Goal: Information Seeking & Learning: Learn about a topic

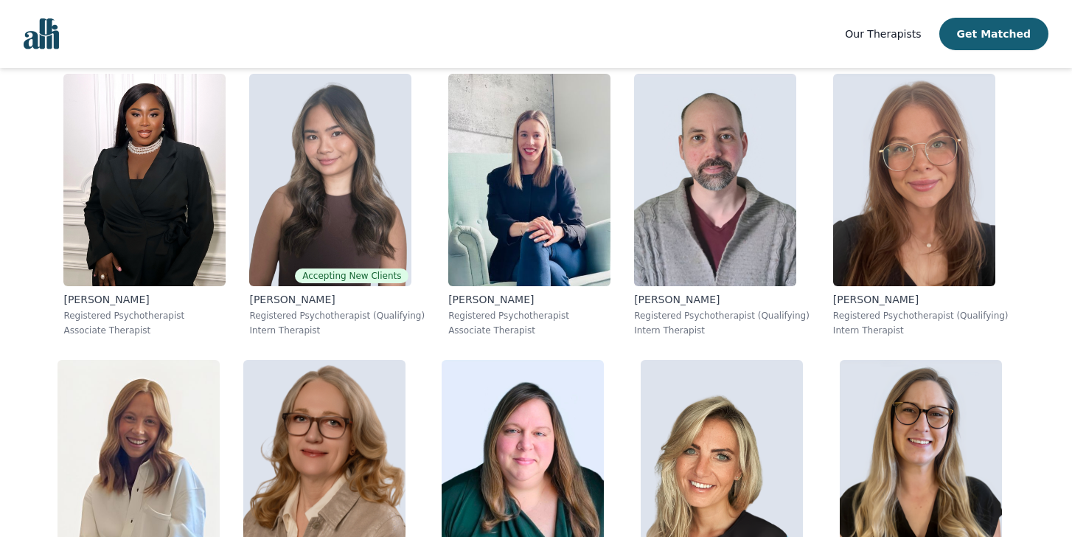
scroll to position [4046, 0]
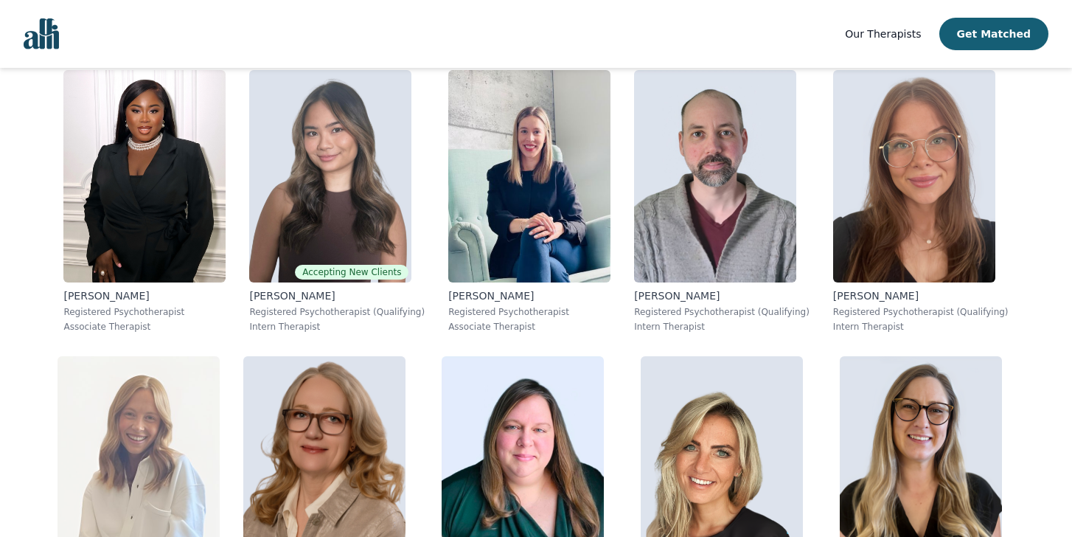
click at [220, 356] on img at bounding box center [139, 462] width 162 height 212
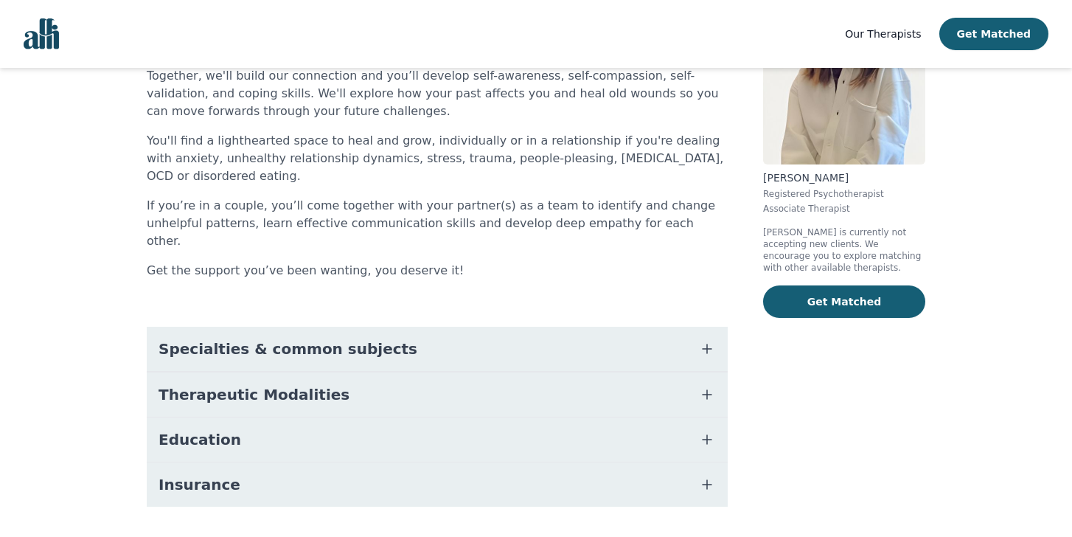
scroll to position [156, 0]
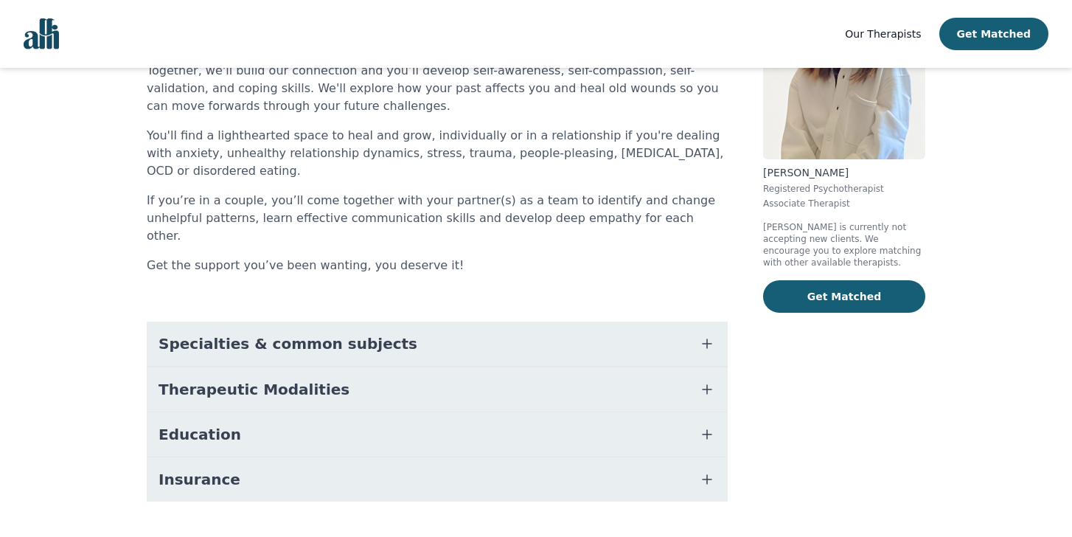
click at [268, 333] on span "Specialties & common subjects" at bounding box center [288, 343] width 259 height 21
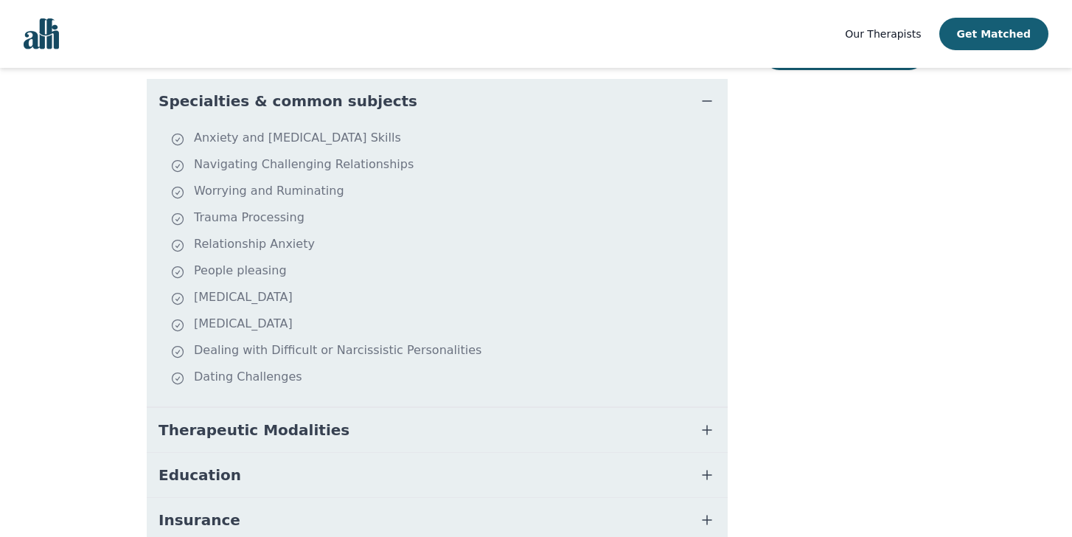
scroll to position [440, 0]
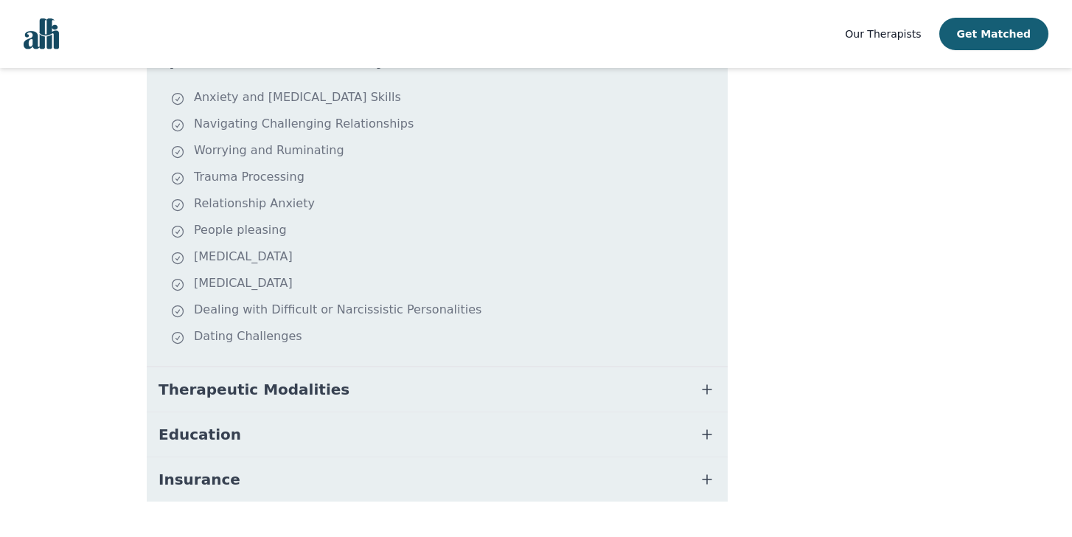
click at [280, 379] on span "Therapeutic Modalities" at bounding box center [254, 389] width 191 height 21
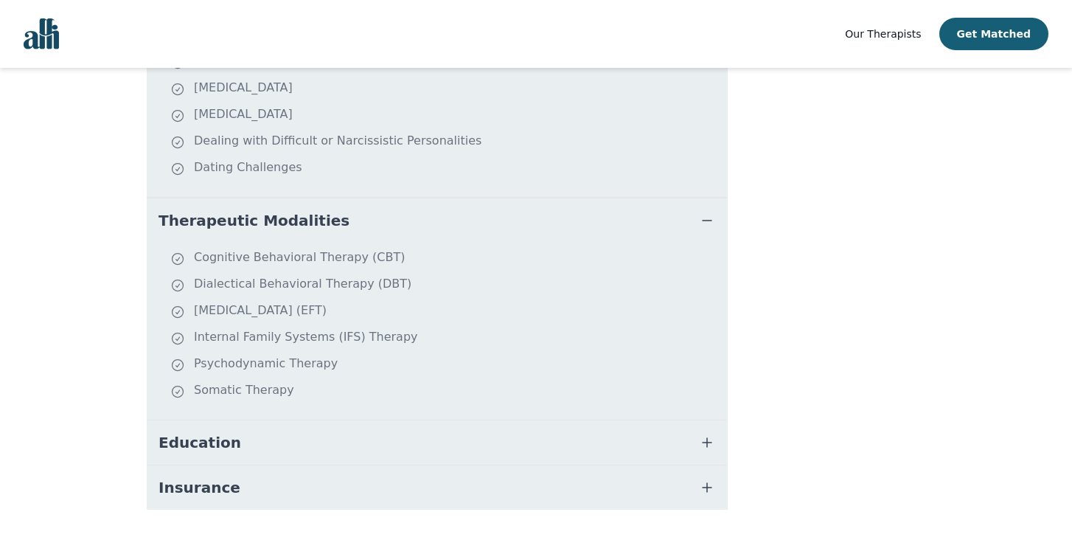
scroll to position [617, 0]
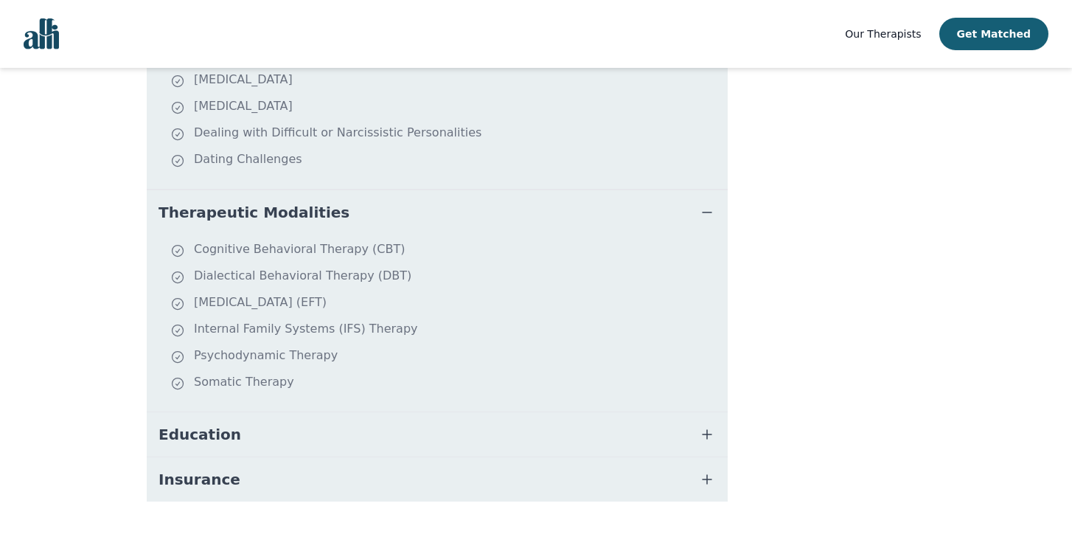
click at [275, 412] on button "Education" at bounding box center [437, 434] width 581 height 44
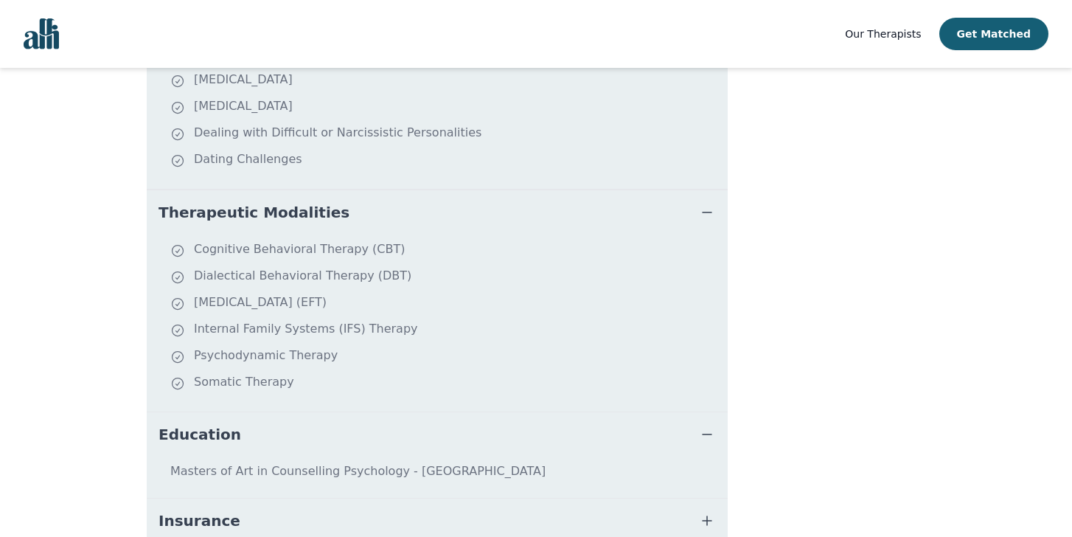
scroll to position [658, 0]
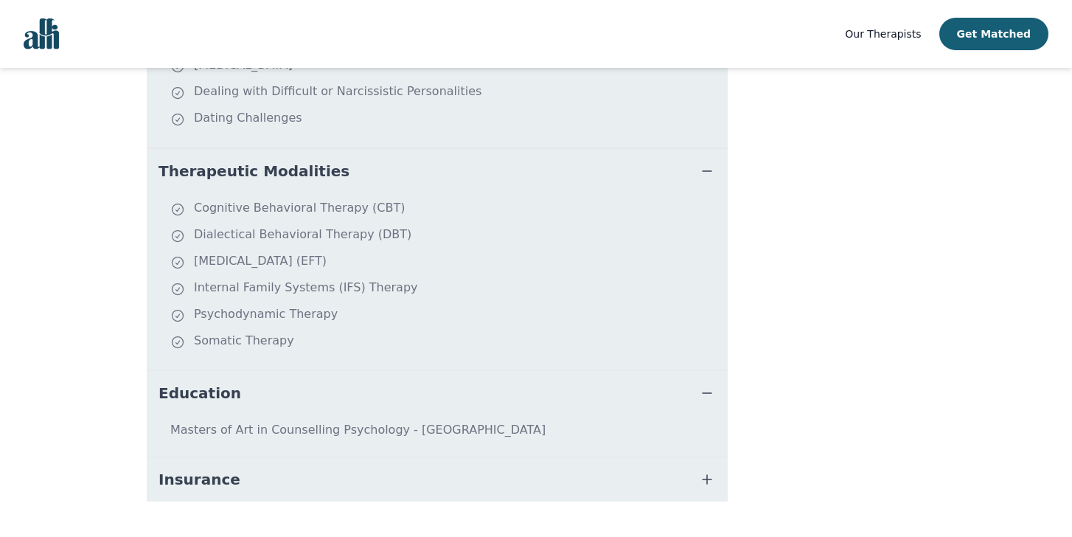
click at [285, 457] on button "Insurance" at bounding box center [437, 479] width 581 height 44
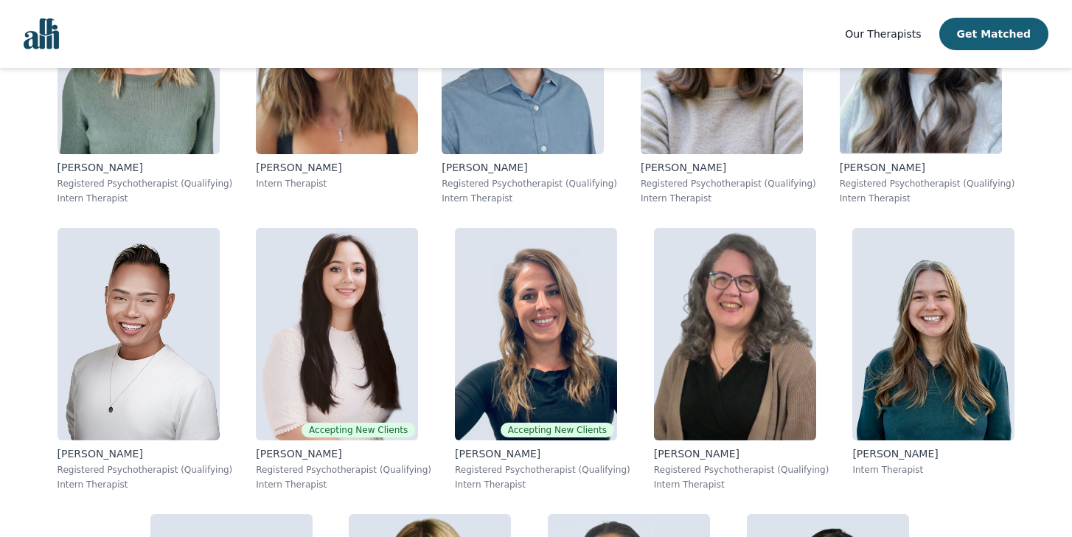
scroll to position [8648, 0]
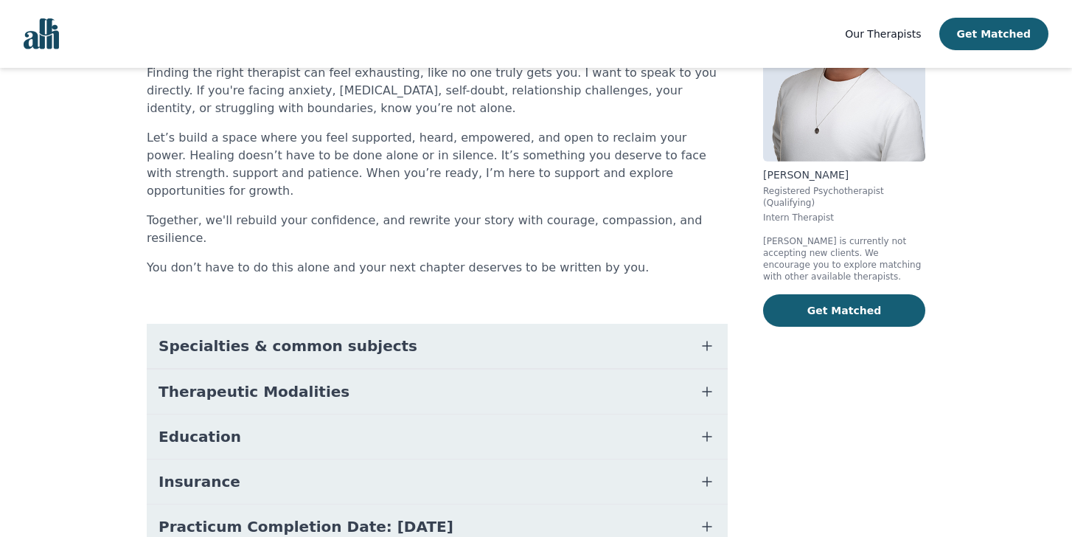
scroll to position [156, 0]
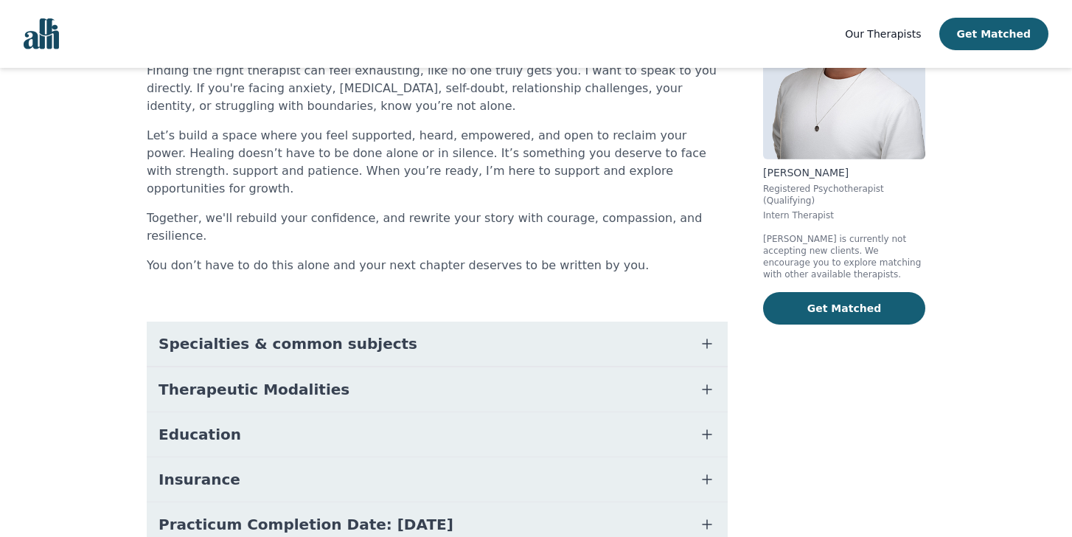
click at [348, 333] on span "Specialties & common subjects" at bounding box center [288, 343] width 259 height 21
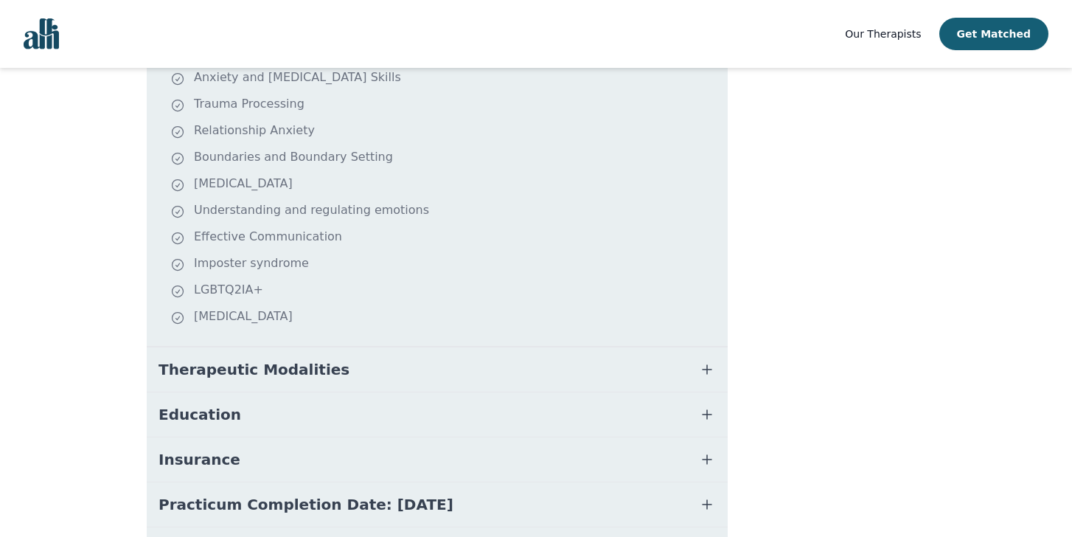
scroll to position [461, 0]
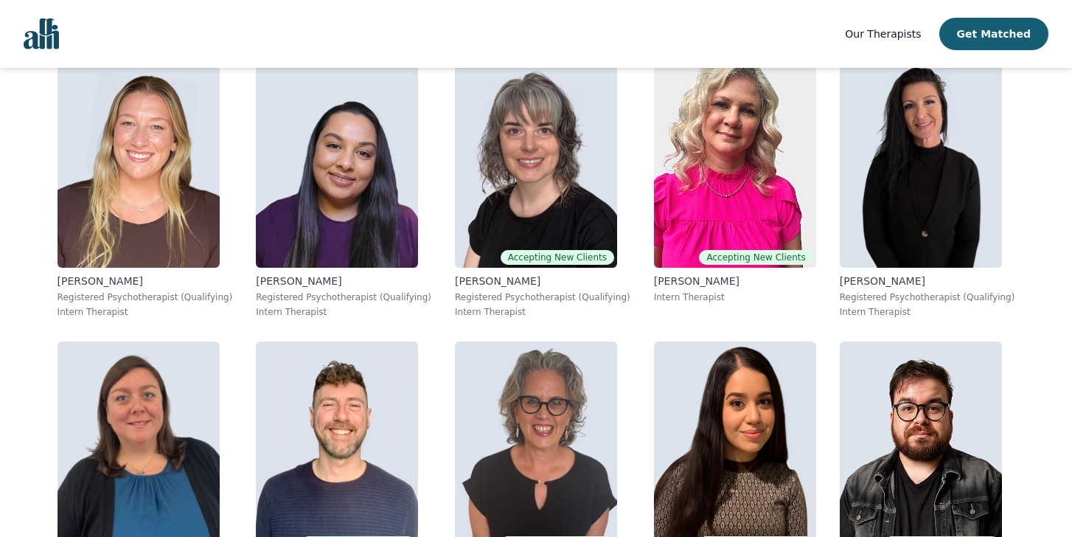
scroll to position [6641, 0]
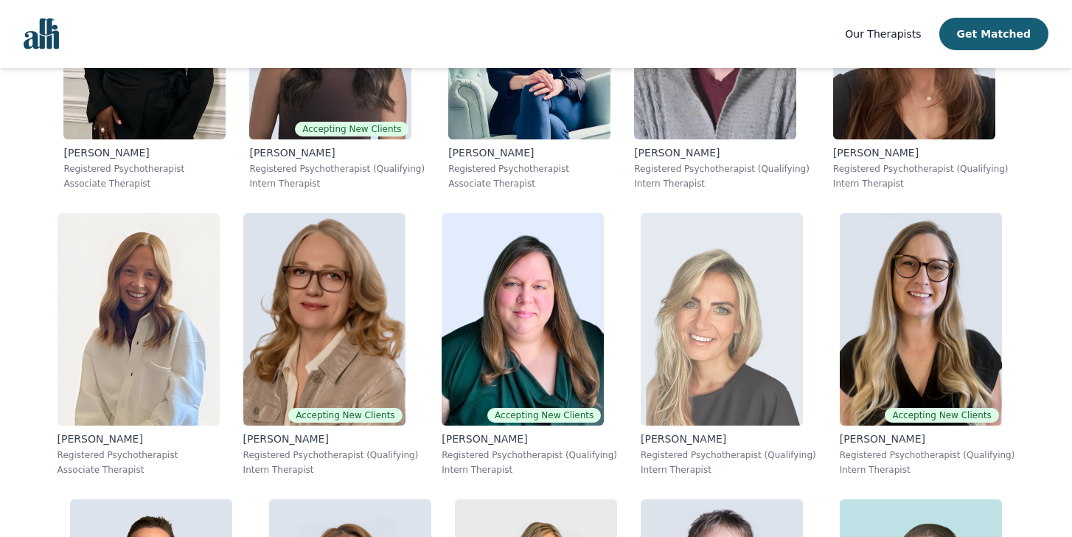
click at [641, 324] on img at bounding box center [722, 319] width 162 height 212
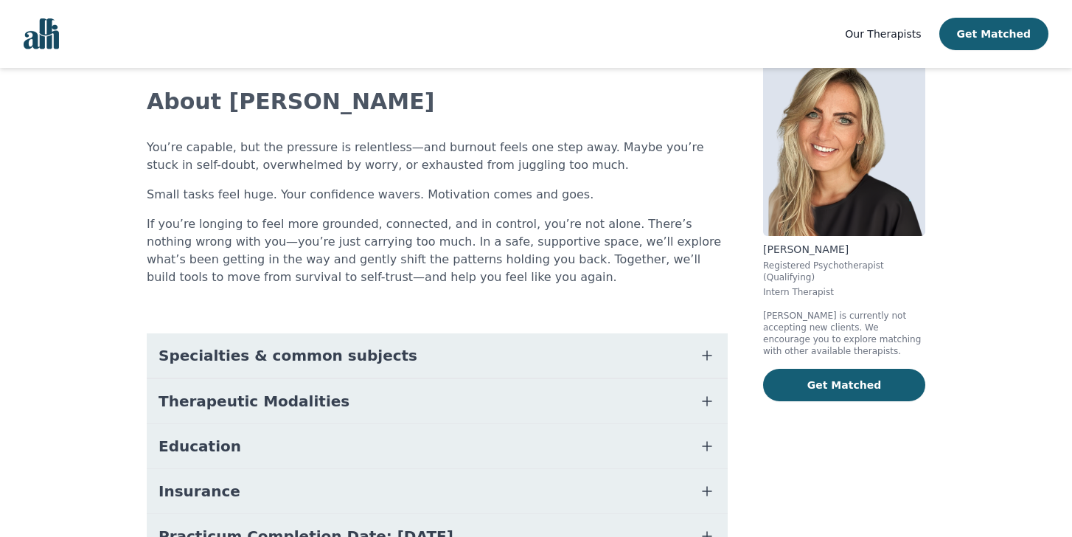
scroll to position [217, 0]
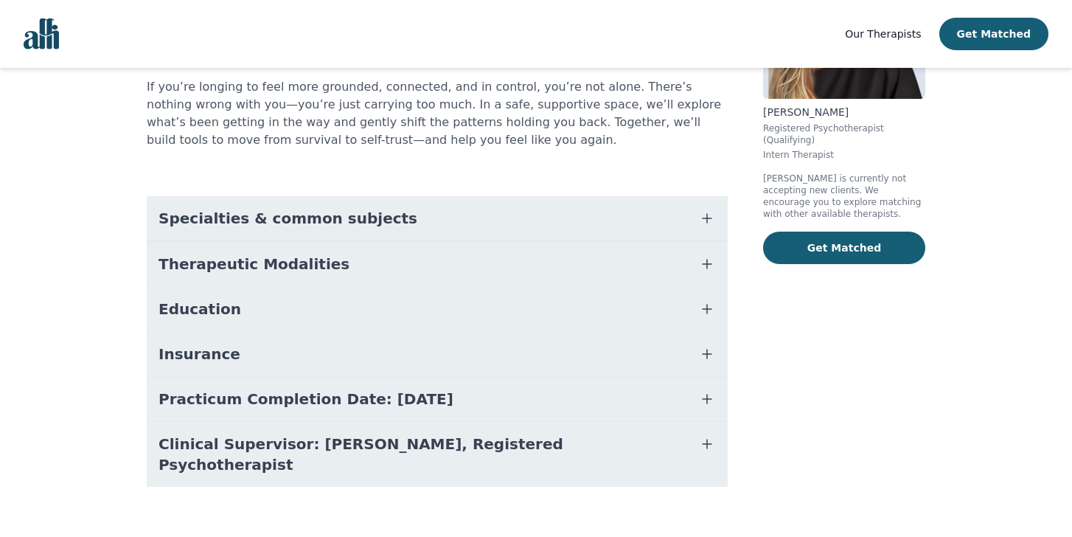
click at [364, 217] on span "Specialties & common subjects" at bounding box center [288, 218] width 259 height 21
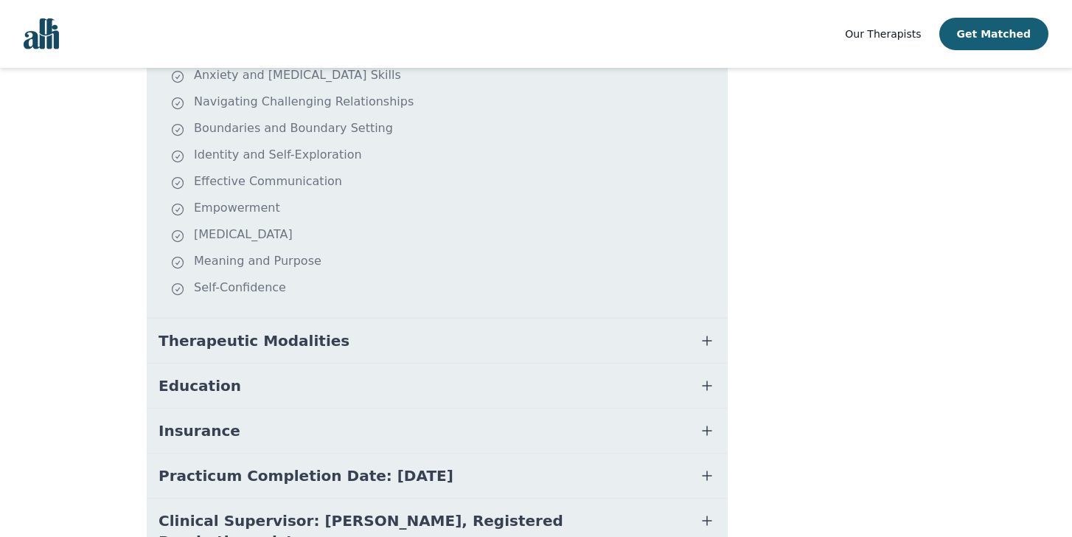
scroll to position [446, 0]
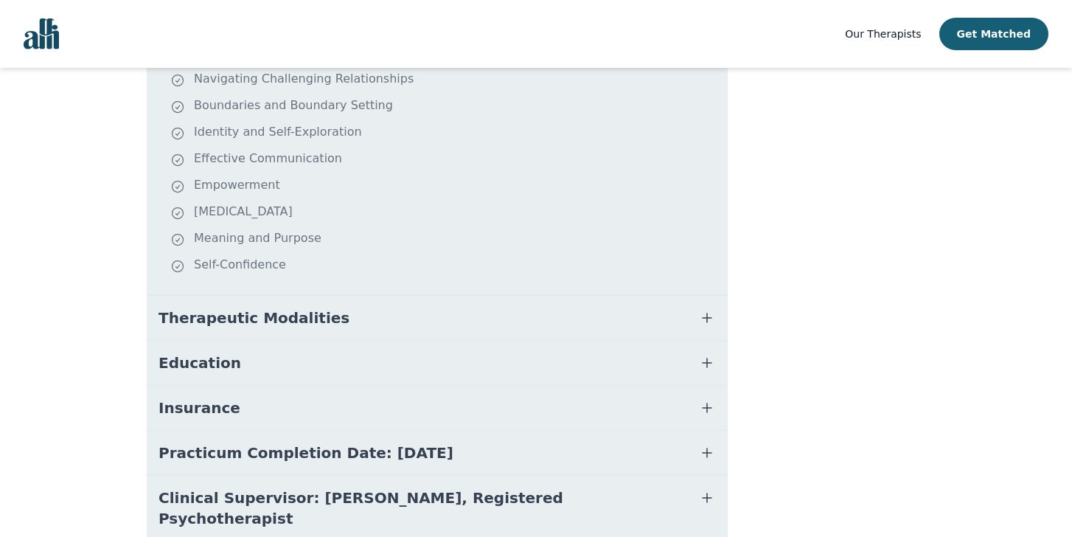
click at [335, 319] on button "Therapeutic Modalities" at bounding box center [437, 318] width 581 height 44
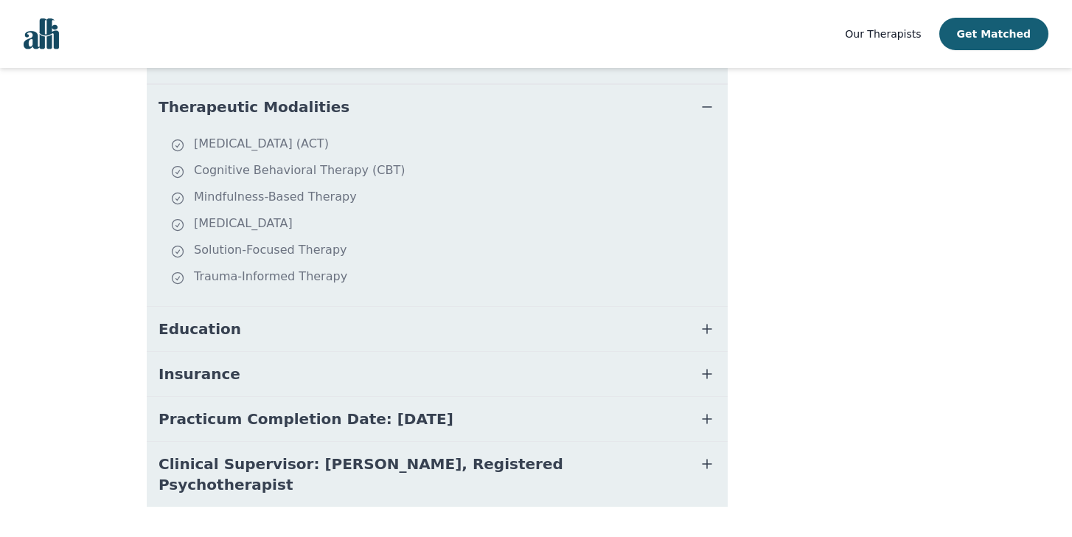
scroll to position [659, 0]
click at [290, 325] on button "Education" at bounding box center [437, 327] width 581 height 44
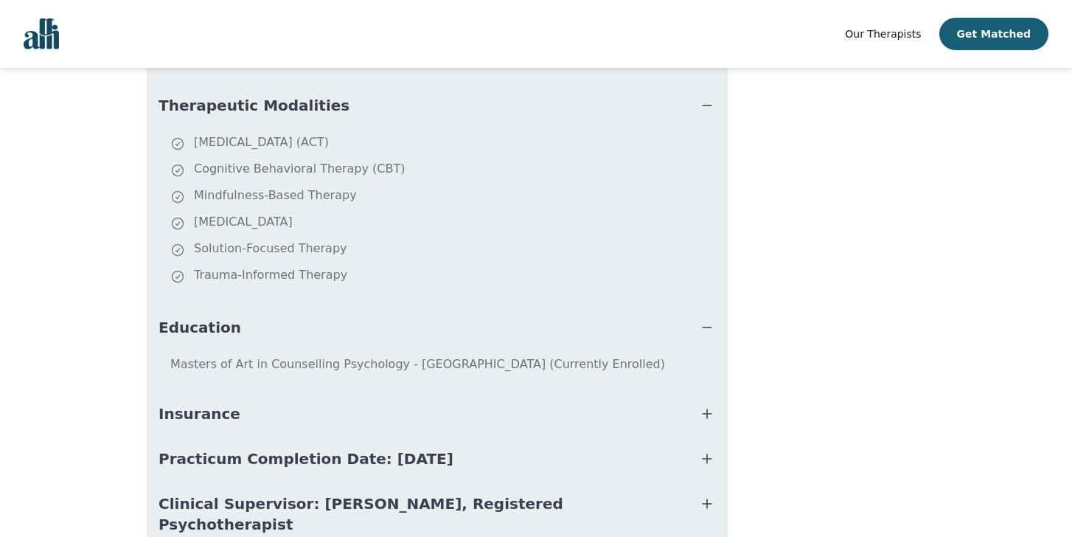
click at [299, 426] on button "Insurance" at bounding box center [437, 414] width 581 height 44
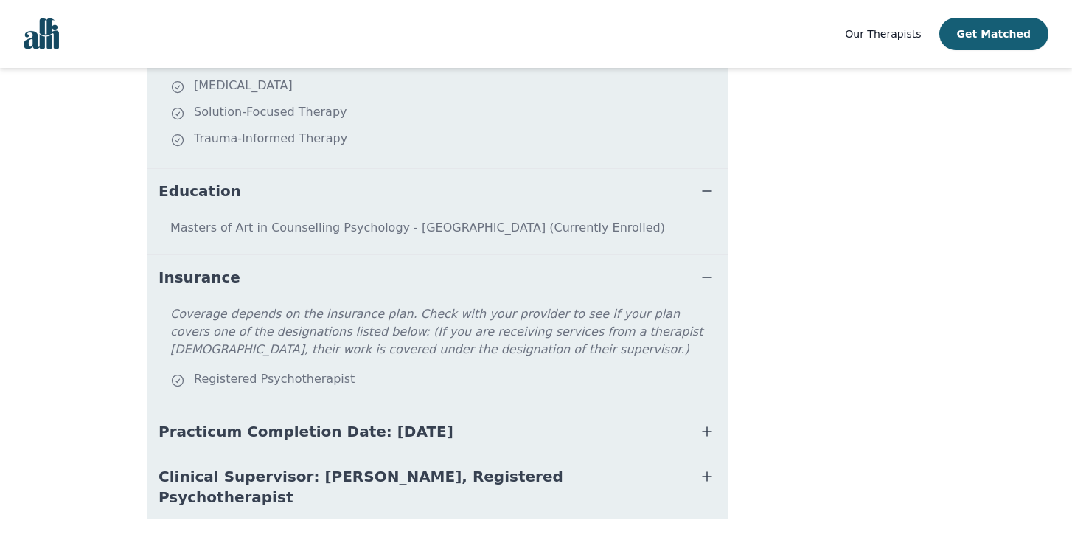
scroll to position [828, 0]
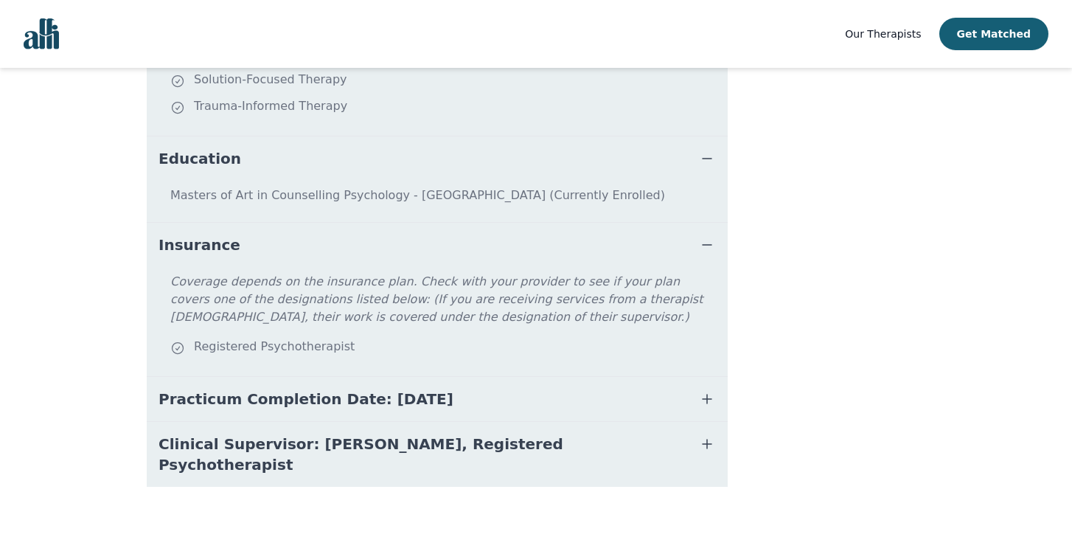
click at [348, 400] on span "Practicum Completion Date: [DATE]" at bounding box center [306, 399] width 295 height 21
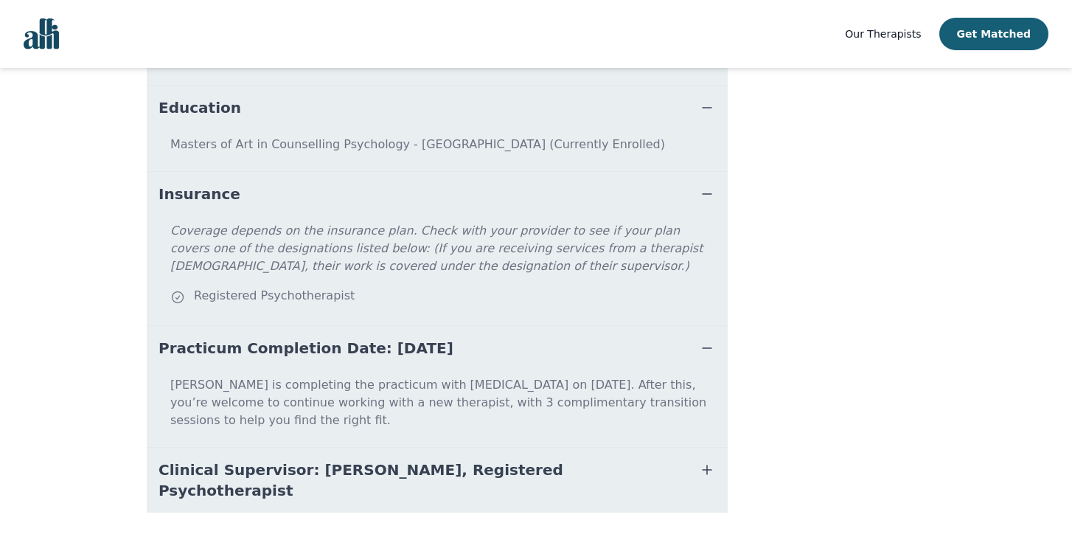
scroll to position [887, 0]
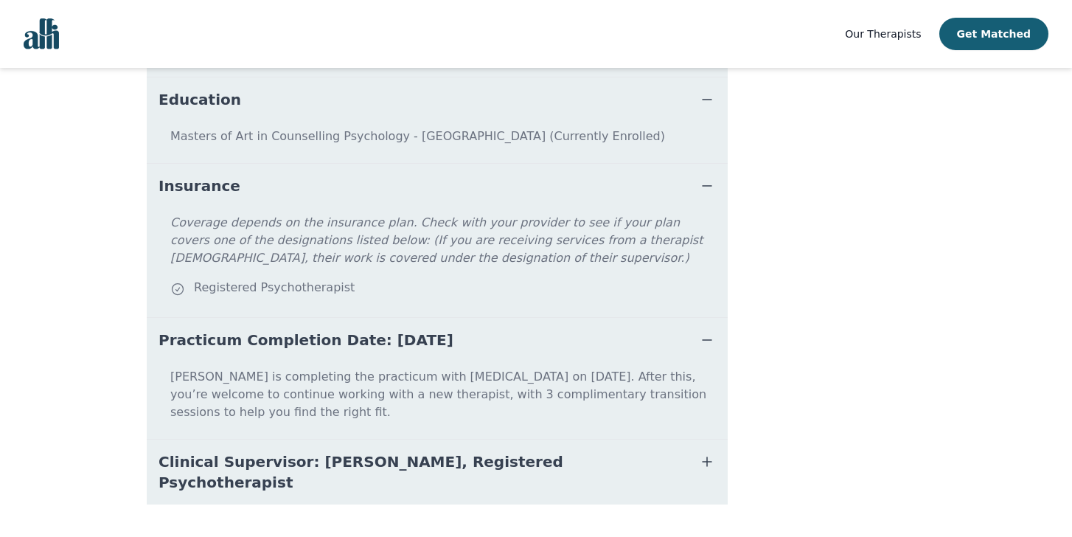
click at [455, 451] on span "Clinical Supervisor: [PERSON_NAME], Registered Psychotherapist" at bounding box center [420, 471] width 522 height 41
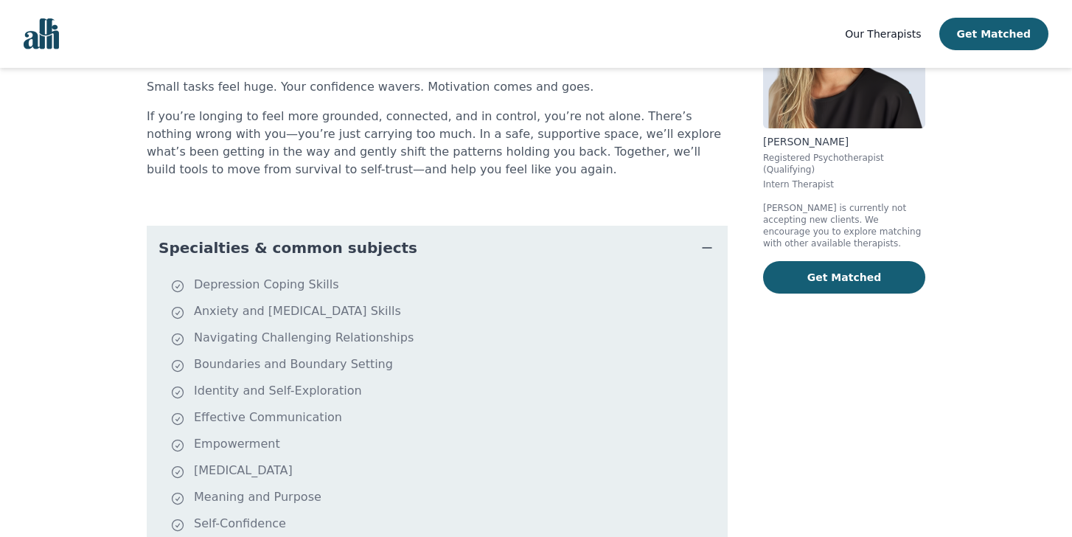
scroll to position [0, 0]
